Goal: Find specific page/section: Find specific page/section

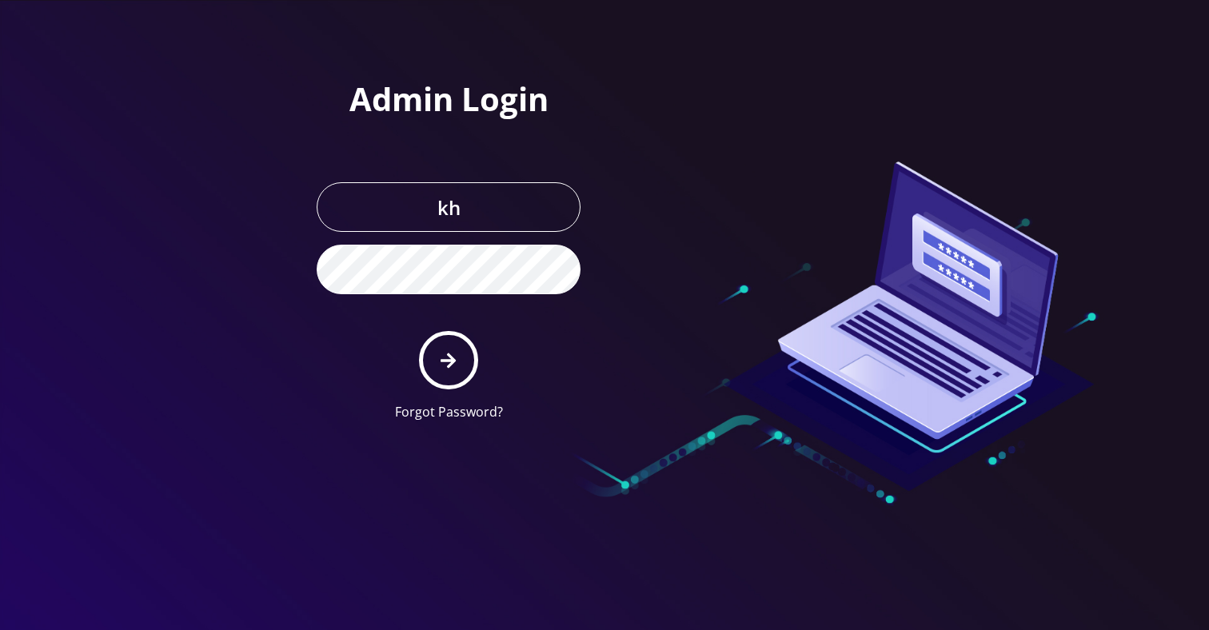
type input "[EMAIL_ADDRESS][DOMAIN_NAME]"
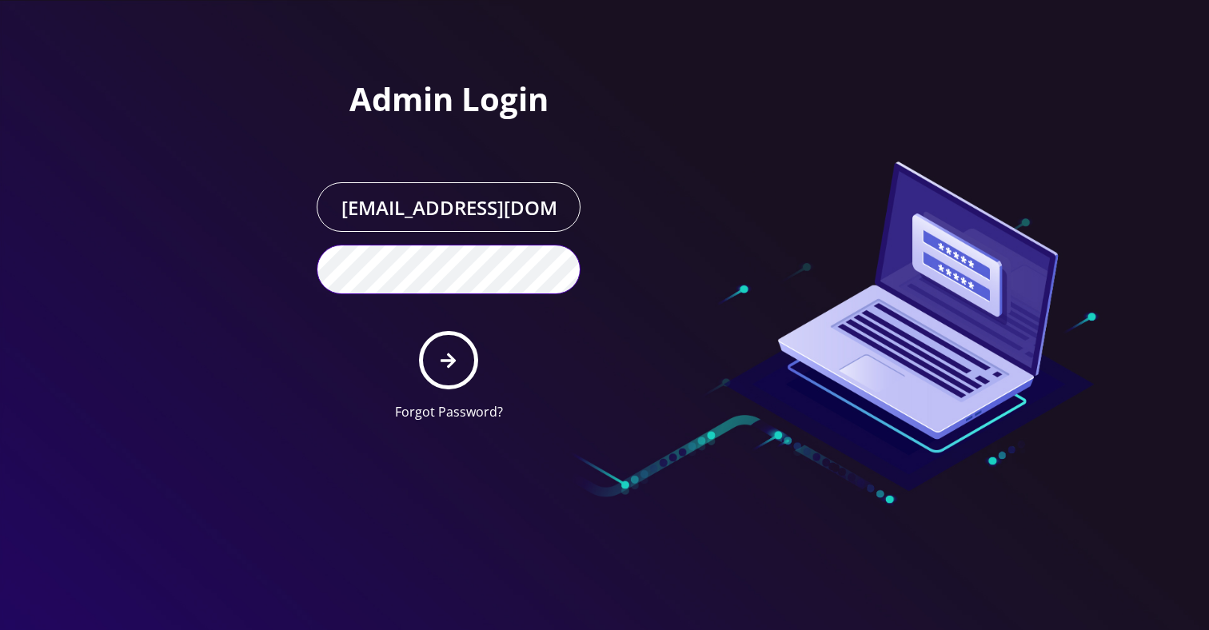
click at [419, 331] on button "submit" at bounding box center [448, 360] width 58 height 58
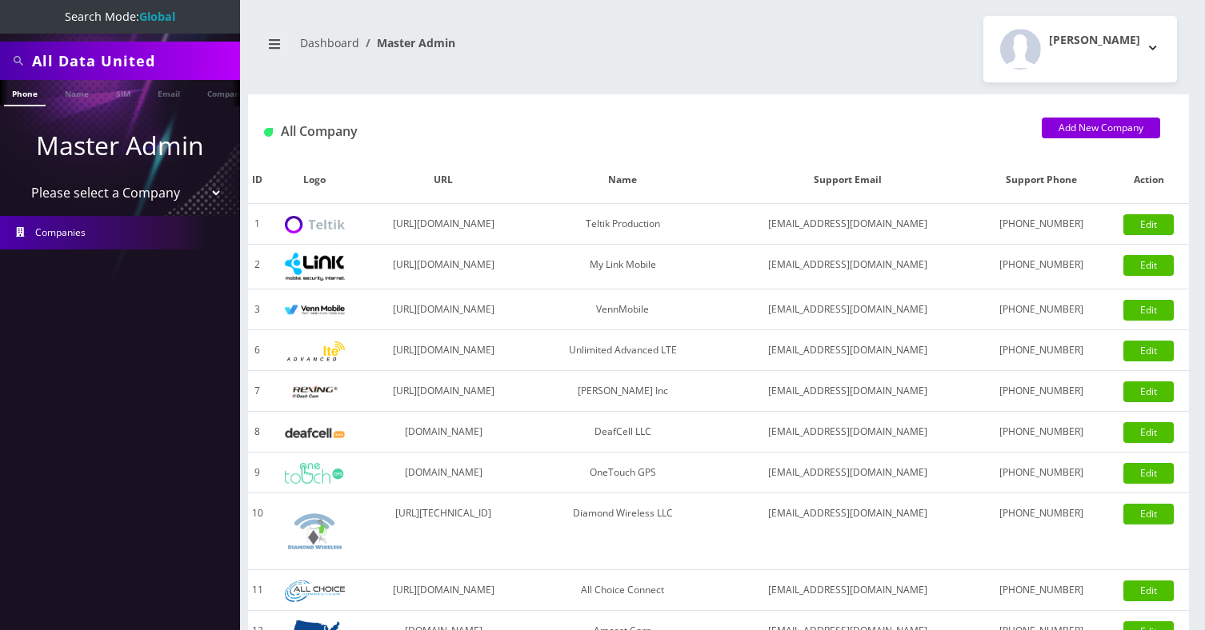
click at [142, 60] on input "All Data United" at bounding box center [134, 61] width 204 height 30
type input "ominous"
click at [207, 88] on link "Company" at bounding box center [226, 93] width 54 height 26
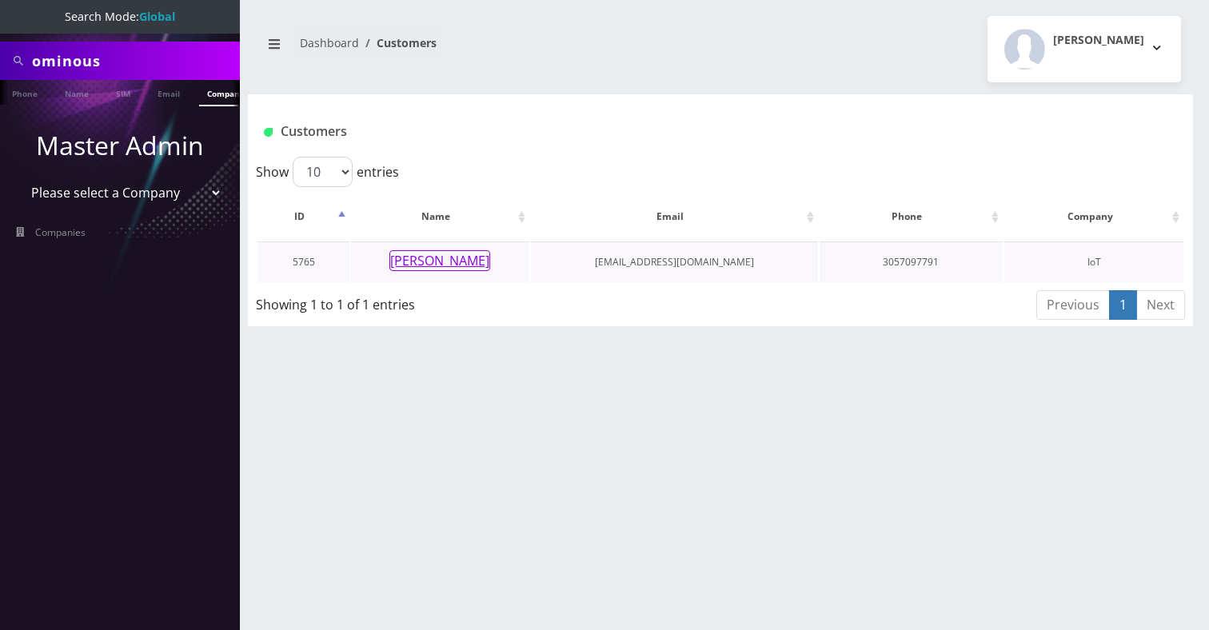
click at [429, 264] on button "Andy Liu" at bounding box center [440, 260] width 101 height 21
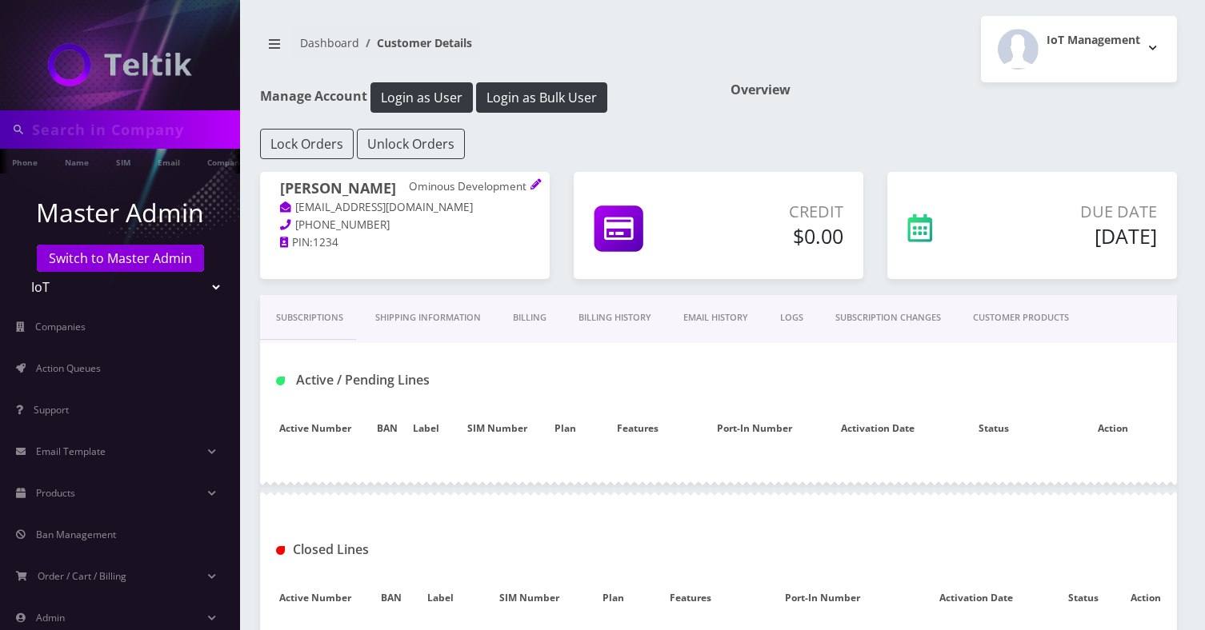
type input "ominous"
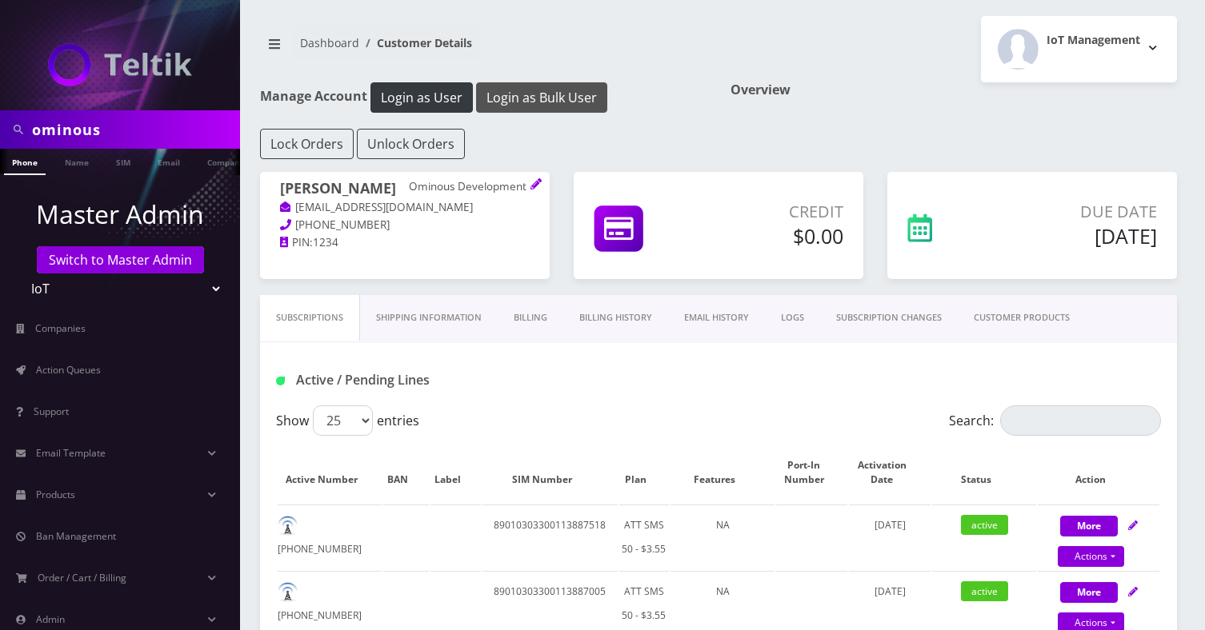
click at [552, 82] on button "Login as Bulk User" at bounding box center [541, 97] width 131 height 30
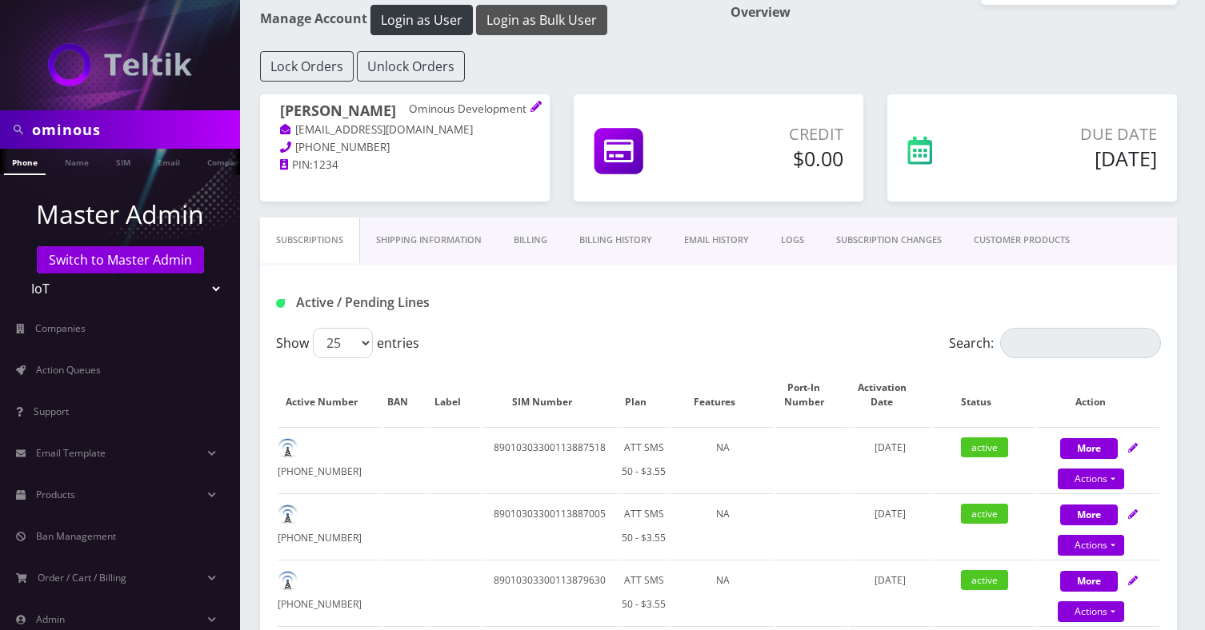
scroll to position [78, 0]
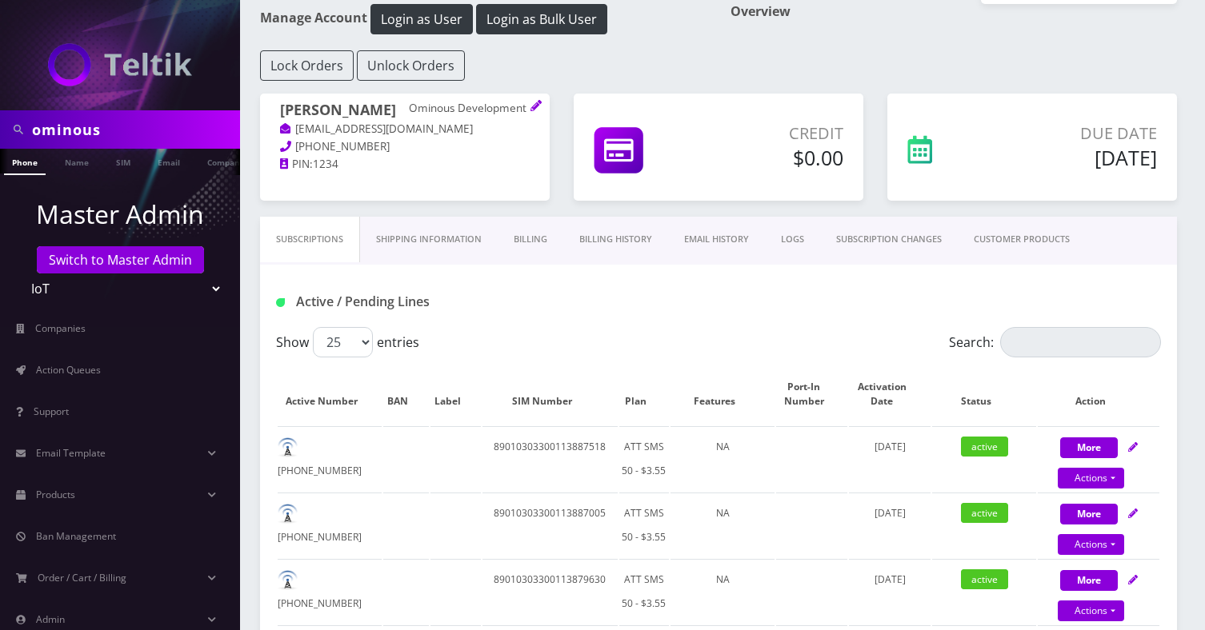
click at [970, 236] on link "CUSTOMER PRODUCTS" at bounding box center [1022, 240] width 128 height 46
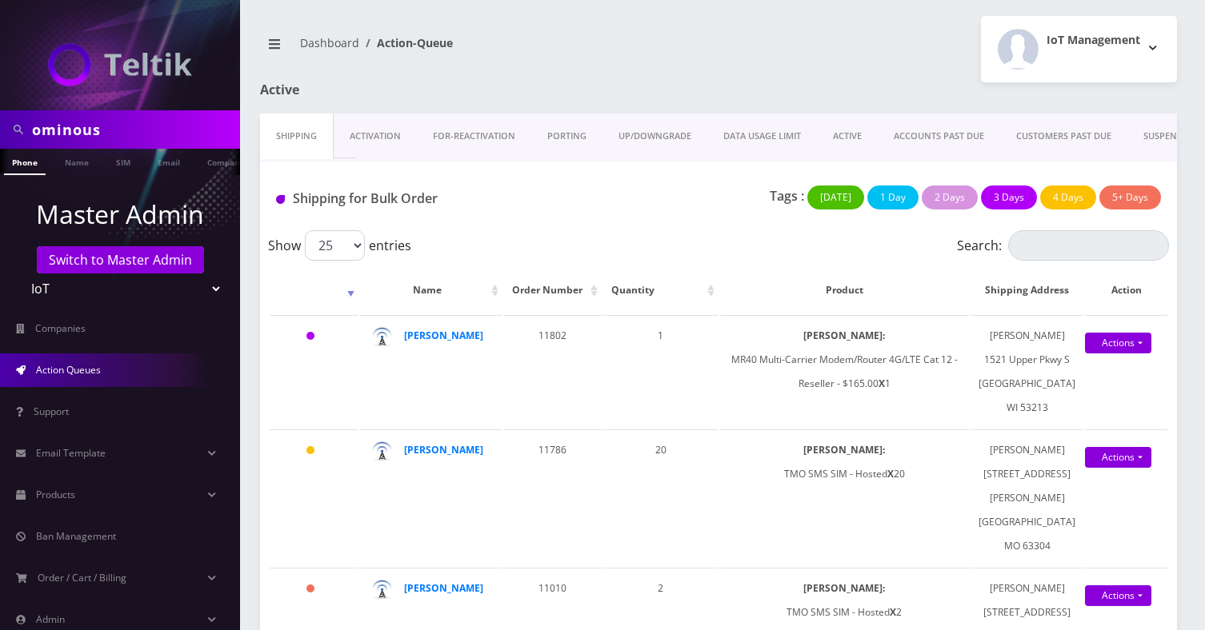
click at [375, 138] on link "Activation" at bounding box center [375, 137] width 83 height 46
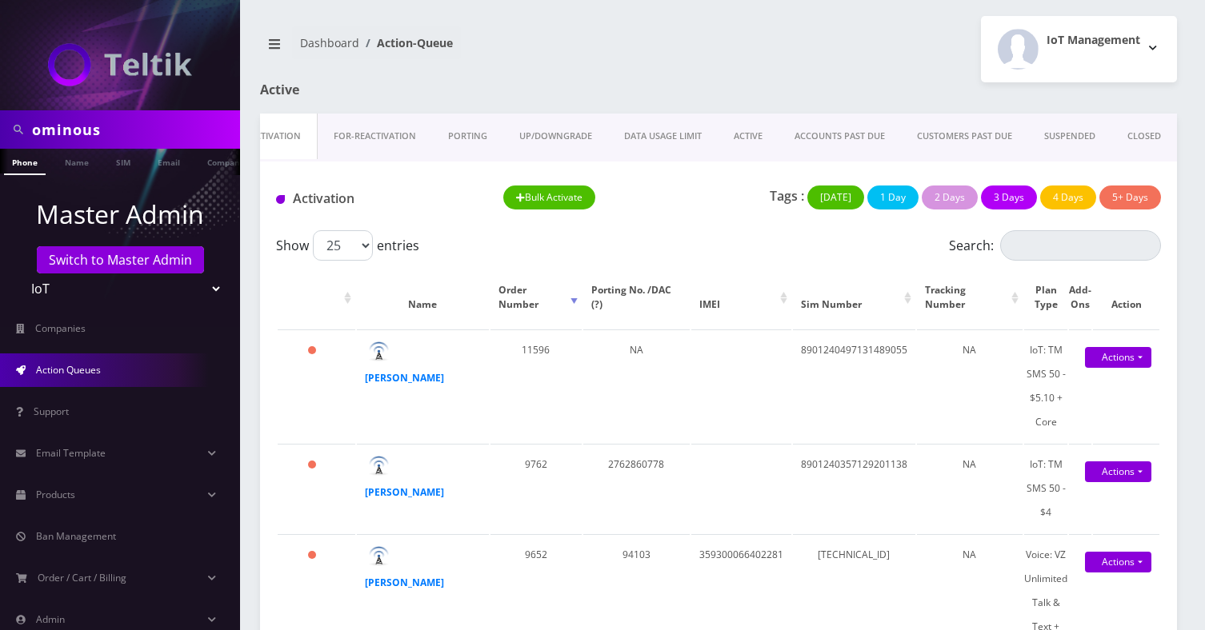
click at [1138, 134] on link "CLOSED" at bounding box center [1144, 137] width 66 height 46
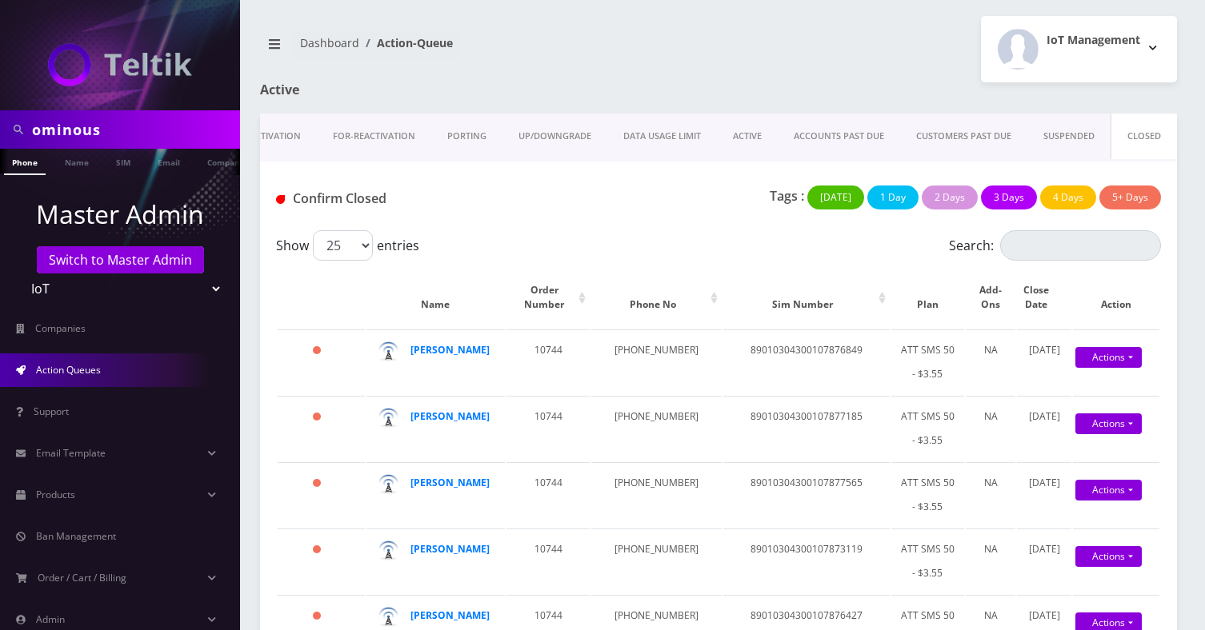
scroll to position [0, 8]
click at [185, 166] on ul "Phone Name SIM Email Company Customer" at bounding box center [120, 162] width 240 height 26
click at [207, 166] on link "Company" at bounding box center [218, 162] width 54 height 26
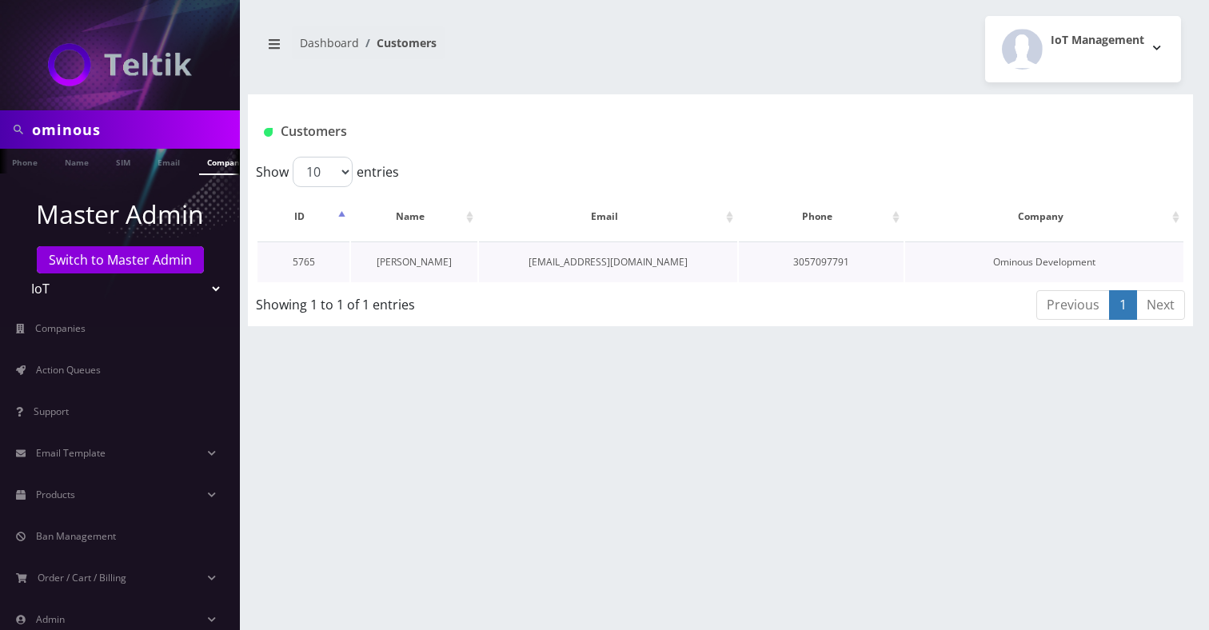
click at [405, 258] on link "[PERSON_NAME]" at bounding box center [414, 262] width 75 height 14
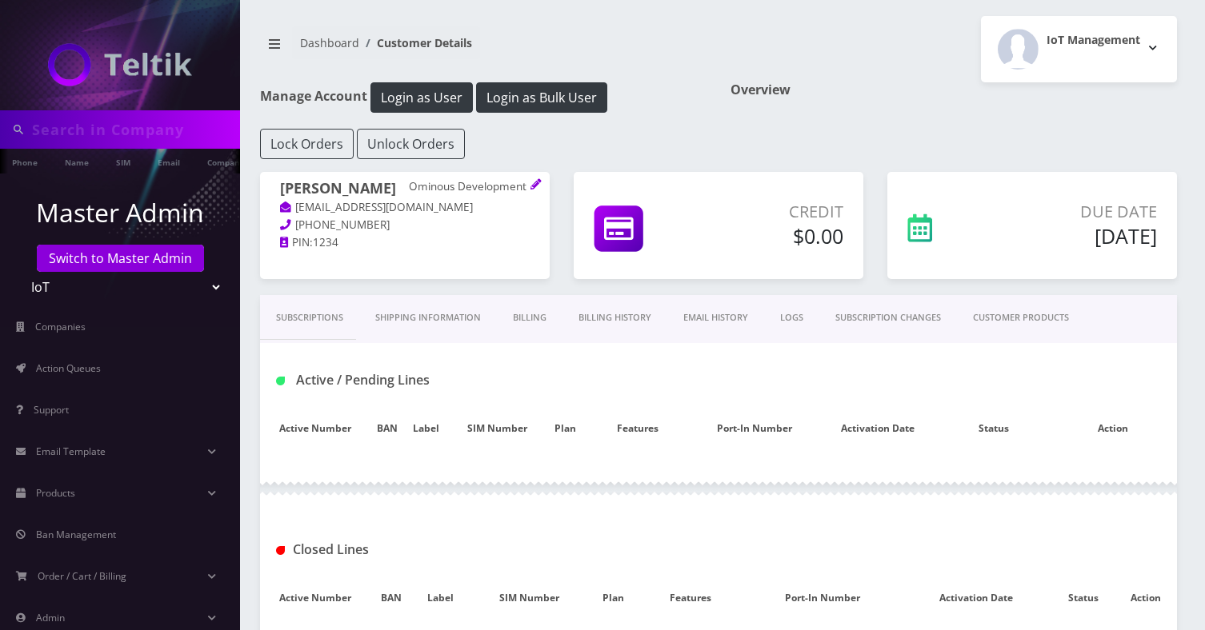
scroll to position [194, 0]
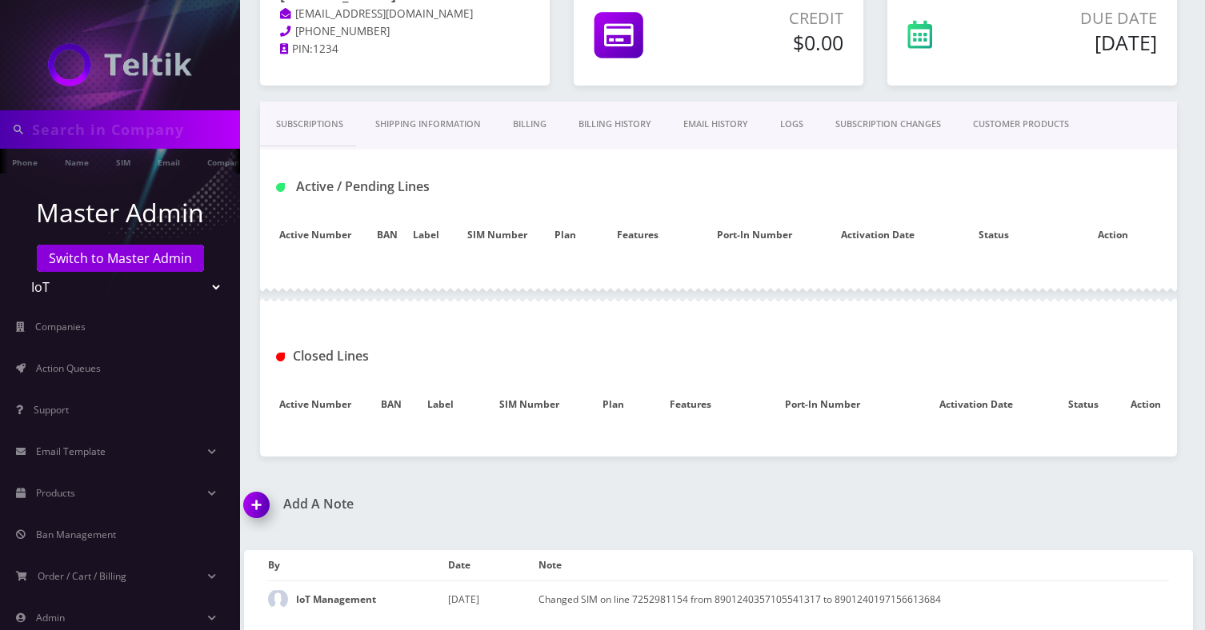
type input "ominous"
